Goal: Information Seeking & Learning: Find specific fact

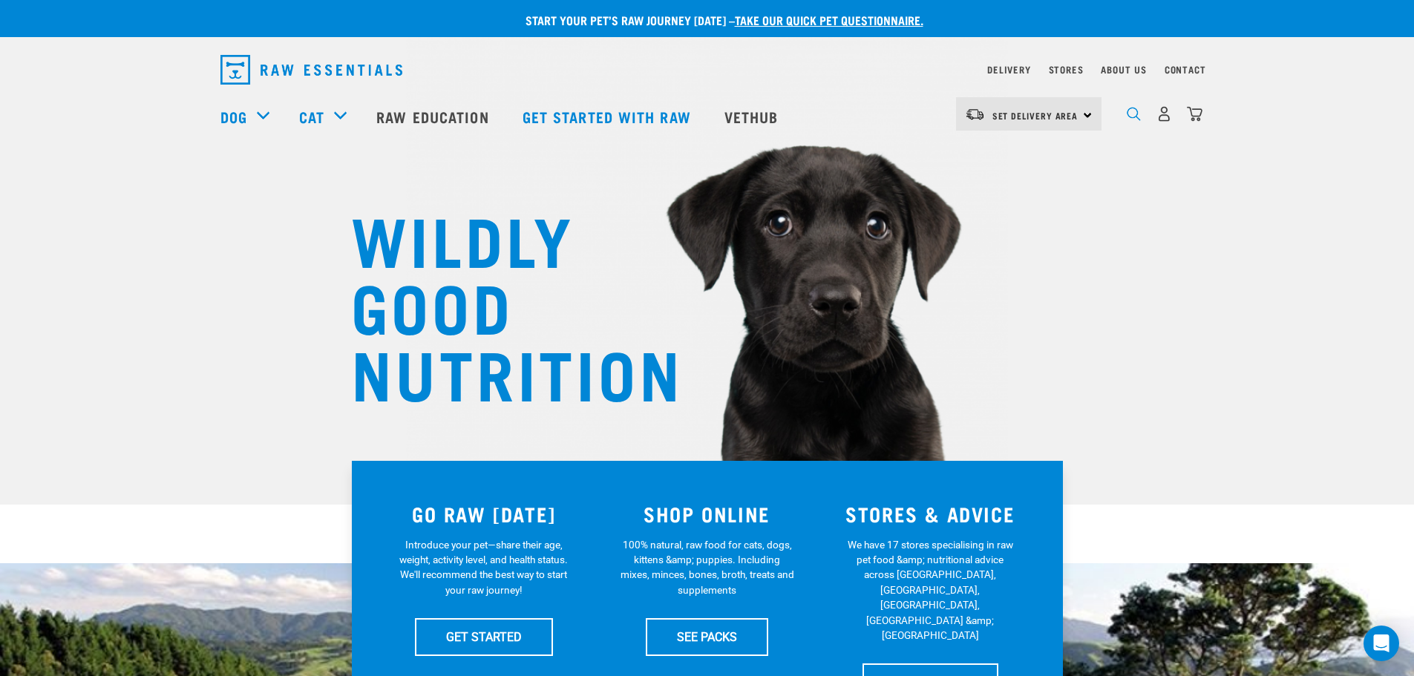
click at [1129, 121] on img "dropdown navigation" at bounding box center [1134, 114] width 14 height 14
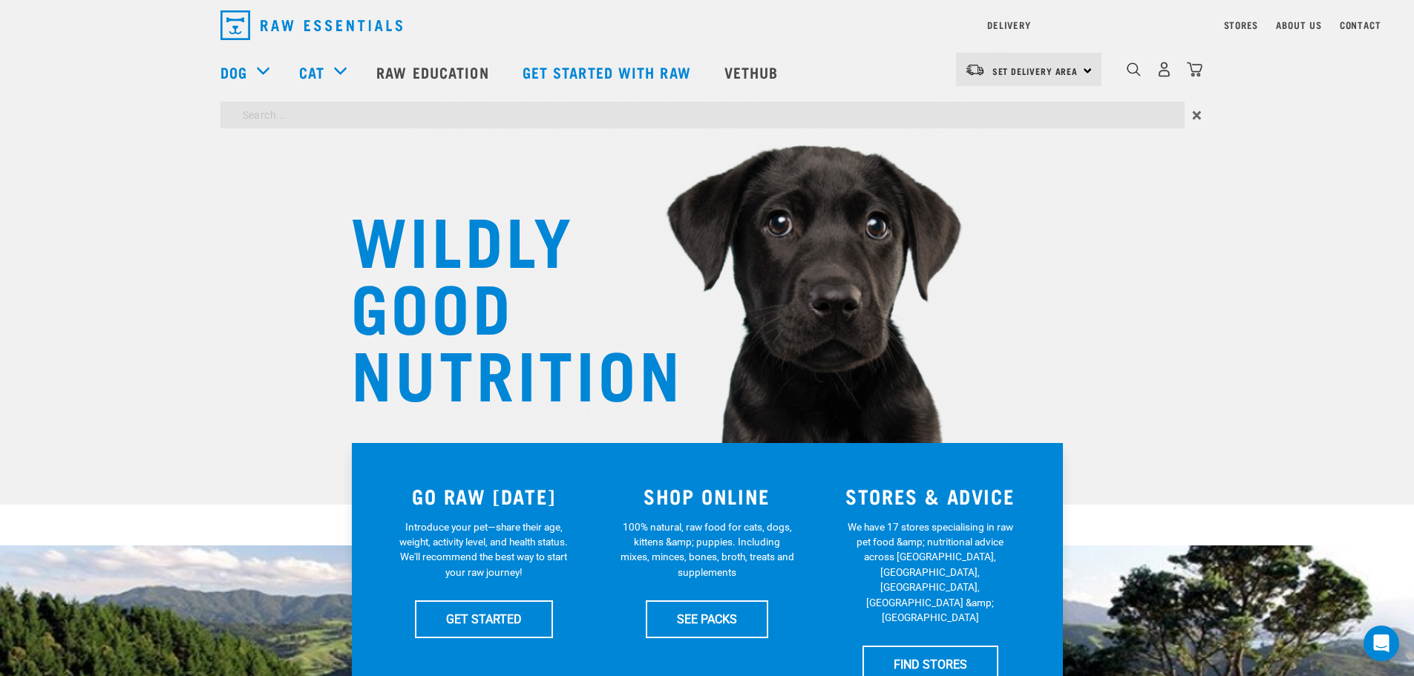
click at [287, 113] on input "search" at bounding box center [703, 115] width 964 height 27
type input "washbar"
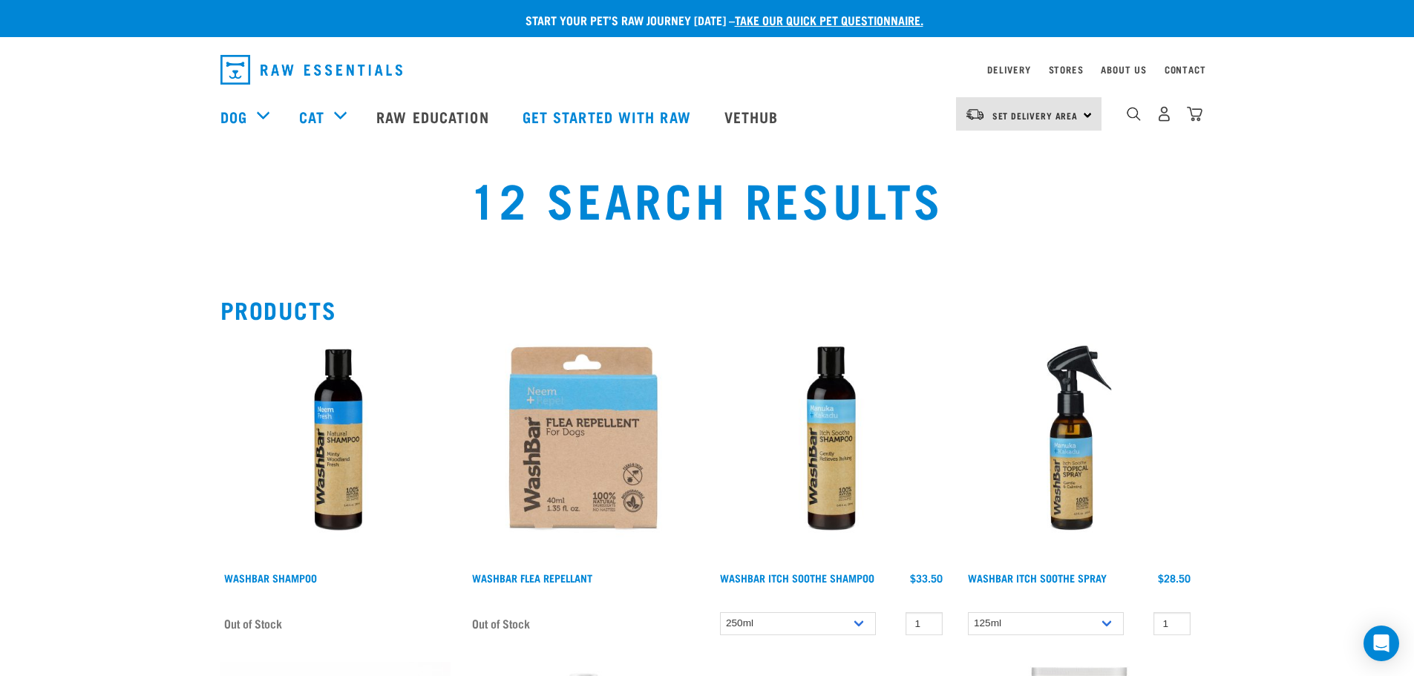
scroll to position [74, 0]
